Goal: Navigation & Orientation: Find specific page/section

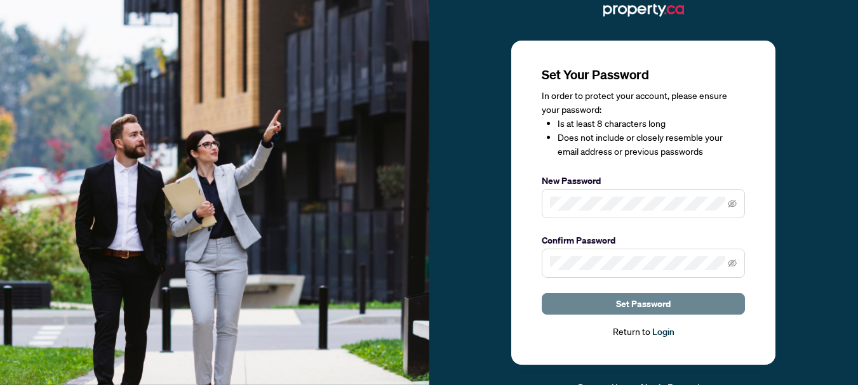
click at [646, 307] on span "Set Password" at bounding box center [643, 304] width 55 height 20
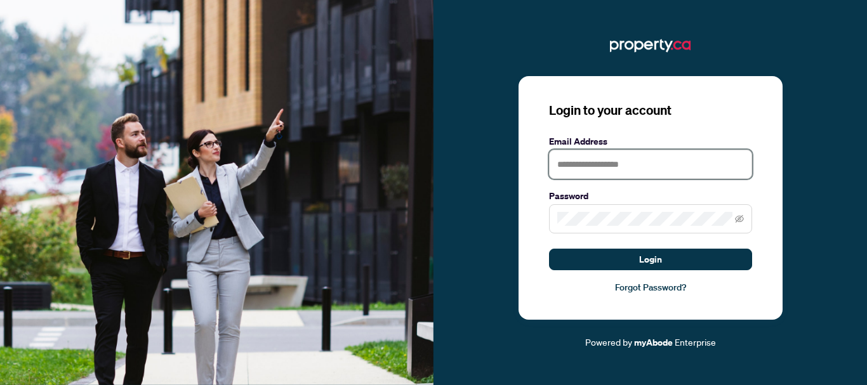
click at [637, 170] on input "text" at bounding box center [650, 164] width 203 height 29
type input "**********"
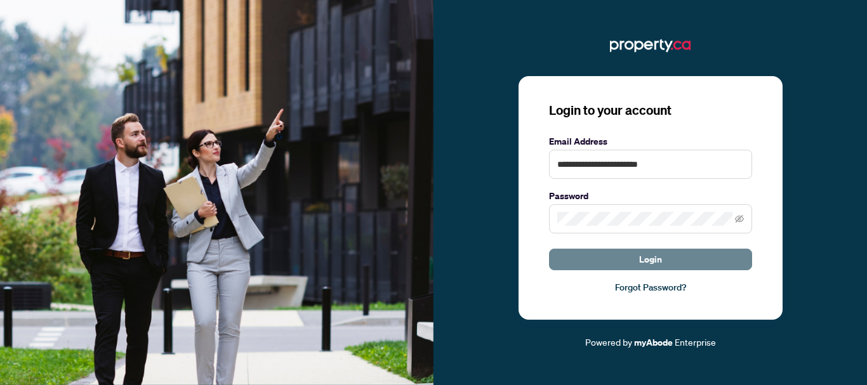
click at [639, 263] on span "Login" at bounding box center [650, 259] width 23 height 20
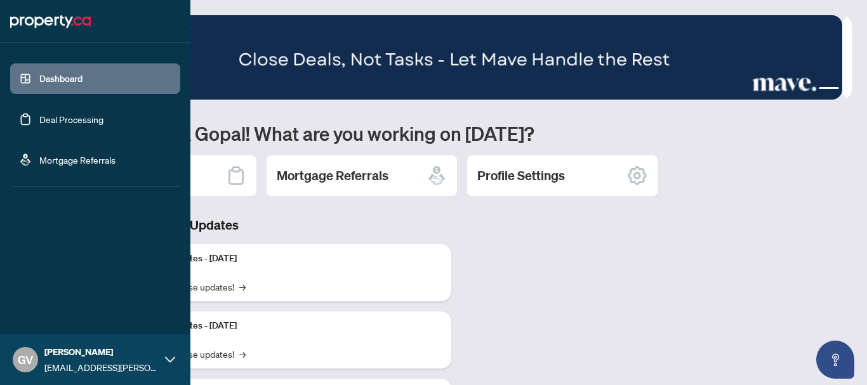
click at [53, 117] on link "Deal Processing" at bounding box center [71, 119] width 64 height 11
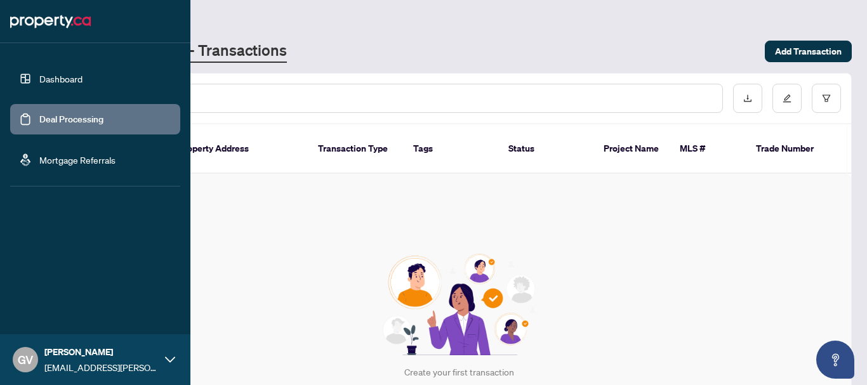
click at [63, 163] on link "Mortgage Referrals" at bounding box center [77, 159] width 76 height 11
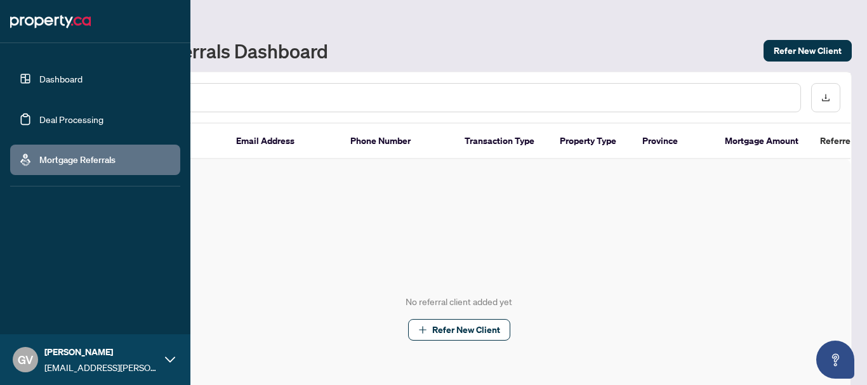
click at [39, 75] on link "Dashboard" at bounding box center [60, 78] width 43 height 11
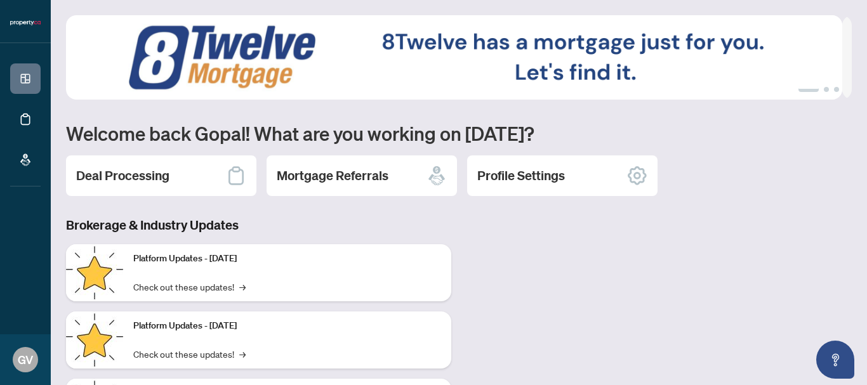
click at [591, 244] on div "Brokerage & Industry Updates Platform Updates - [DATE] Check out these updates!…" at bounding box center [458, 335] width 801 height 239
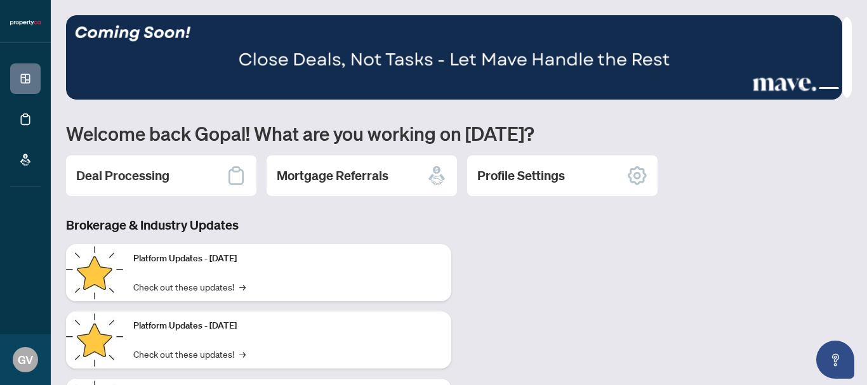
click at [721, 230] on div "Brokerage & Industry Updates Platform Updates - [DATE] Check out these updates!…" at bounding box center [458, 335] width 801 height 239
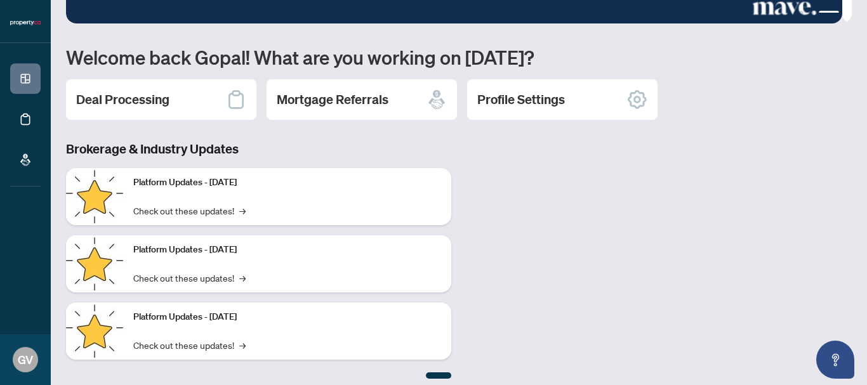
scroll to position [84, 0]
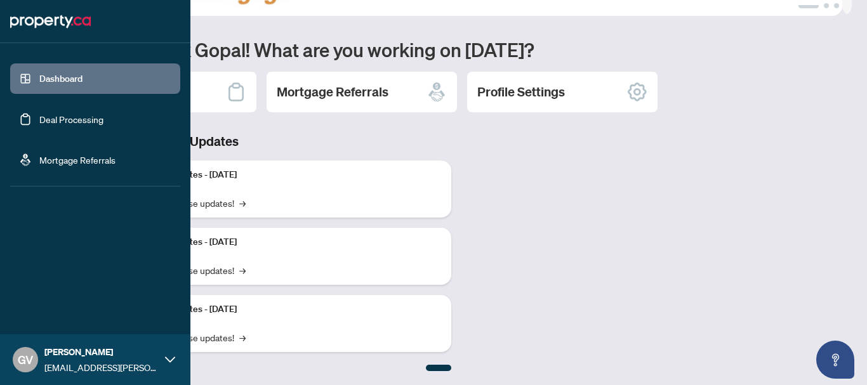
click at [169, 362] on icon at bounding box center [170, 360] width 10 height 10
click at [91, 114] on link "Deal Processing" at bounding box center [71, 119] width 64 height 11
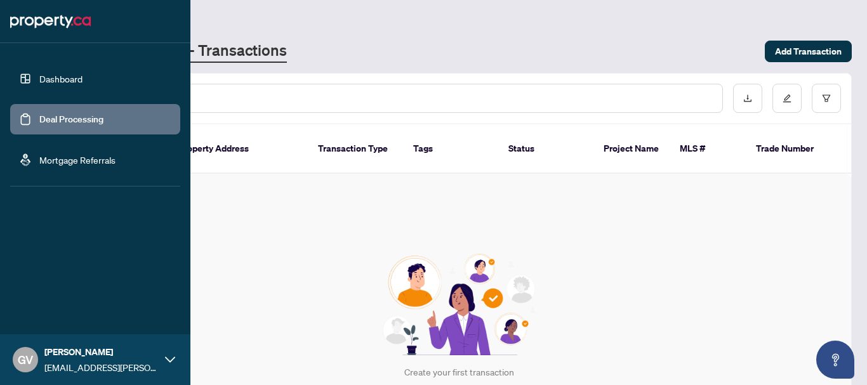
click at [76, 164] on link "Mortgage Referrals" at bounding box center [77, 159] width 76 height 11
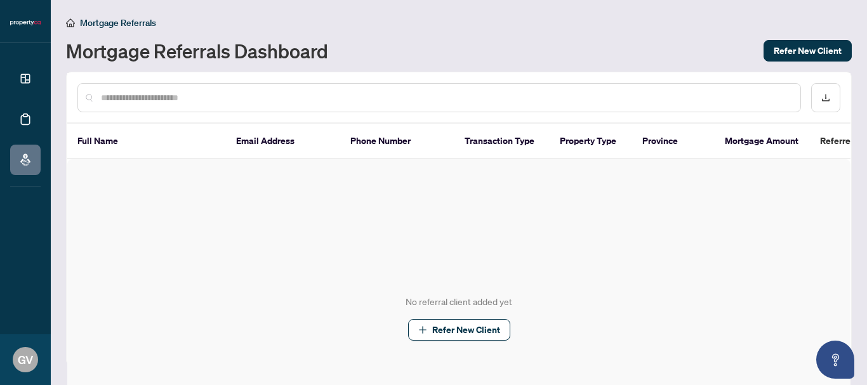
click at [301, 262] on div "No referral client added yet Refer New Client" at bounding box center [458, 317] width 783 height 317
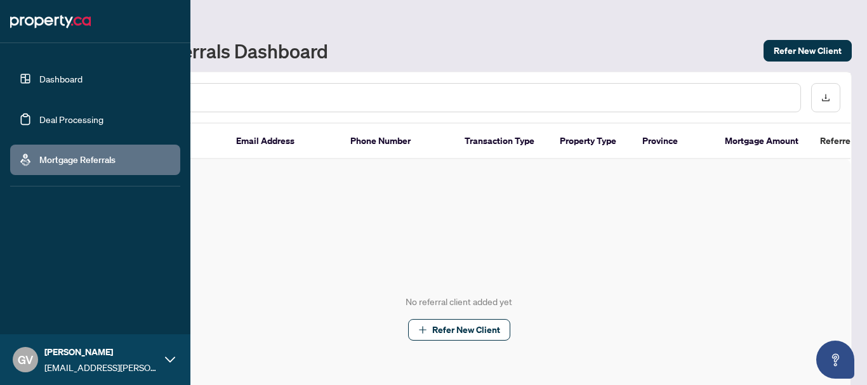
click at [39, 115] on link "Deal Processing" at bounding box center [71, 119] width 64 height 11
